Goal: Entertainment & Leisure: Consume media (video, audio)

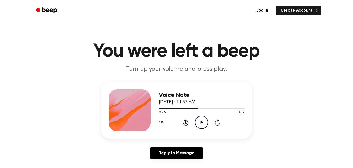
click at [201, 120] on icon "Play Audio" at bounding box center [201, 121] width 13 height 13
click at [181, 108] on div at bounding box center [181, 108] width 45 height 1
click at [202, 122] on icon "Pause Audio" at bounding box center [201, 121] width 13 height 13
click at [202, 122] on icon at bounding box center [202, 121] width 3 height 3
click at [189, 107] on div at bounding box center [202, 108] width 86 height 4
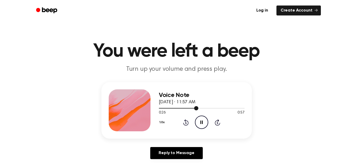
click at [173, 107] on div at bounding box center [202, 108] width 86 height 4
click at [202, 122] on icon at bounding box center [202, 121] width 3 height 3
click at [201, 122] on icon at bounding box center [202, 121] width 3 height 3
click at [201, 122] on icon at bounding box center [202, 121] width 2 height 3
click at [189, 108] on div at bounding box center [202, 108] width 86 height 4
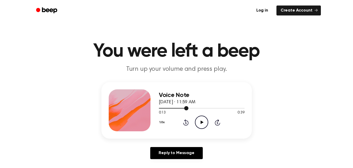
click at [178, 107] on div at bounding box center [202, 108] width 86 height 4
click at [202, 122] on icon at bounding box center [202, 121] width 3 height 3
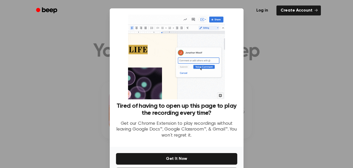
click at [262, 77] on div at bounding box center [176, 84] width 353 height 168
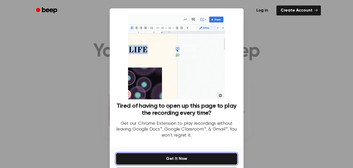
click at [179, 159] on button "Get It Now" at bounding box center [176, 159] width 121 height 12
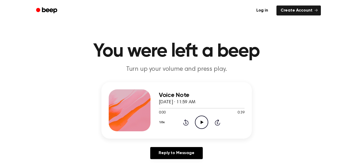
click at [201, 124] on icon "Play Audio" at bounding box center [201, 121] width 13 height 13
click at [201, 124] on icon at bounding box center [202, 121] width 2 height 3
